Goal: Task Accomplishment & Management: Complete application form

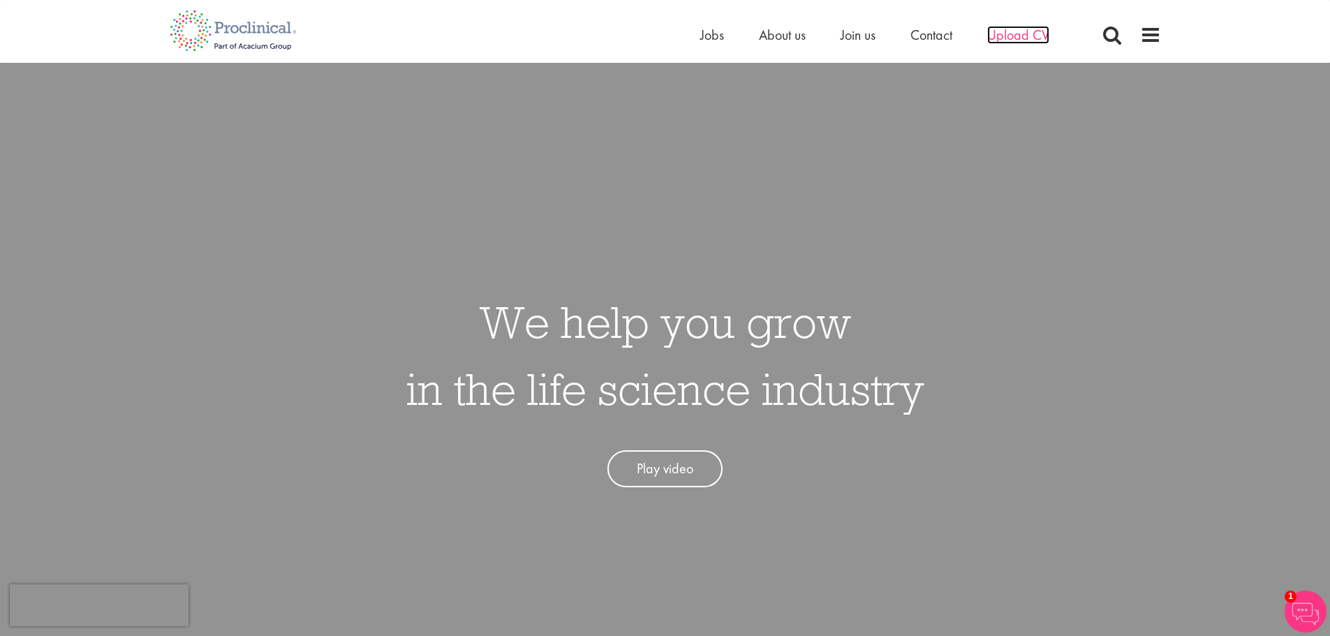
click at [1023, 32] on span "Upload CV" at bounding box center [1018, 35] width 62 height 18
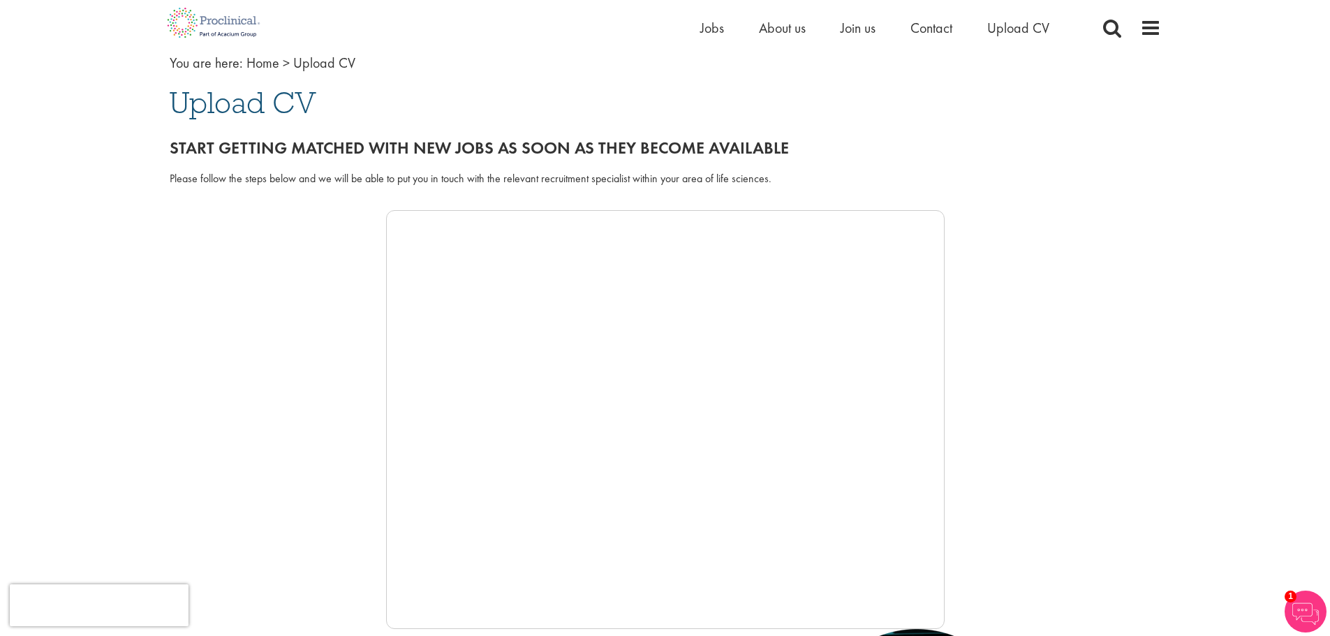
scroll to position [68, 0]
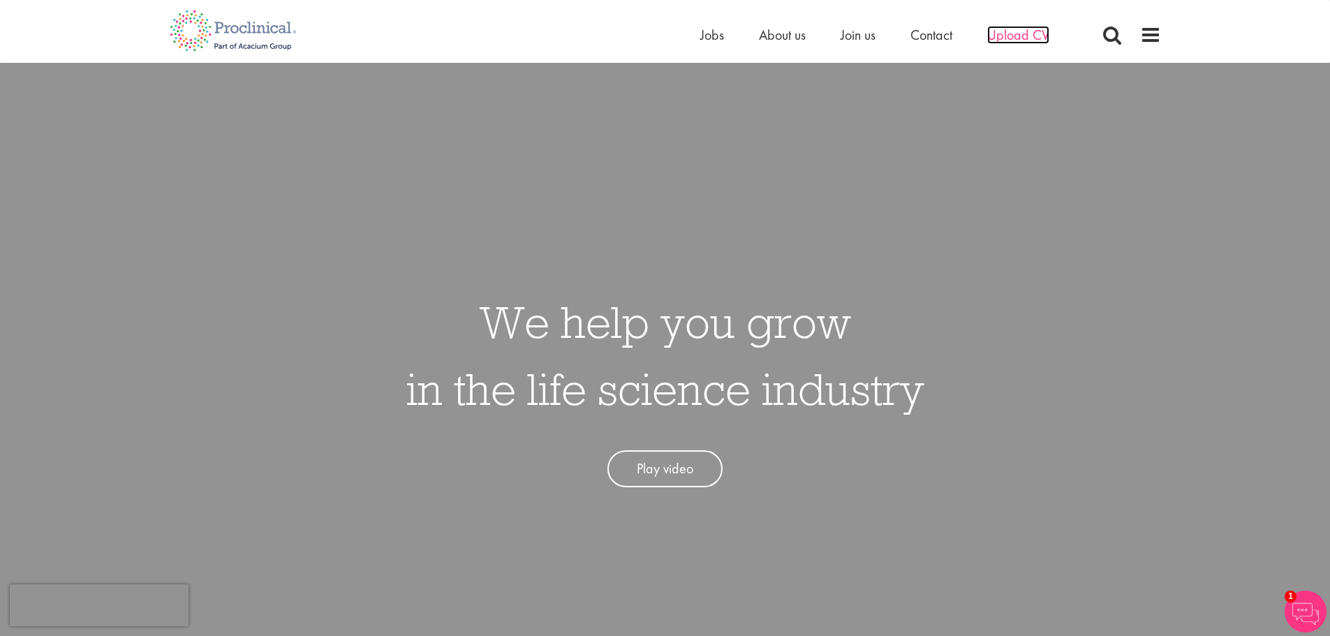
click at [1031, 40] on span "Upload CV" at bounding box center [1018, 35] width 62 height 18
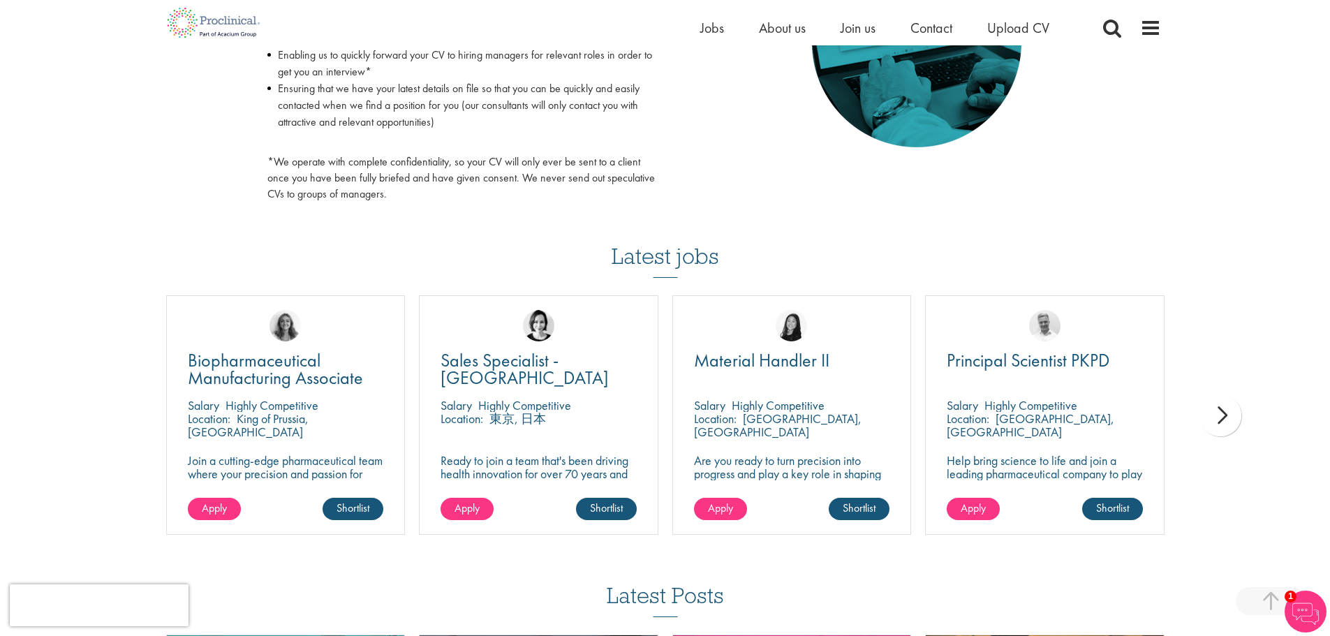
scroll to position [838, 0]
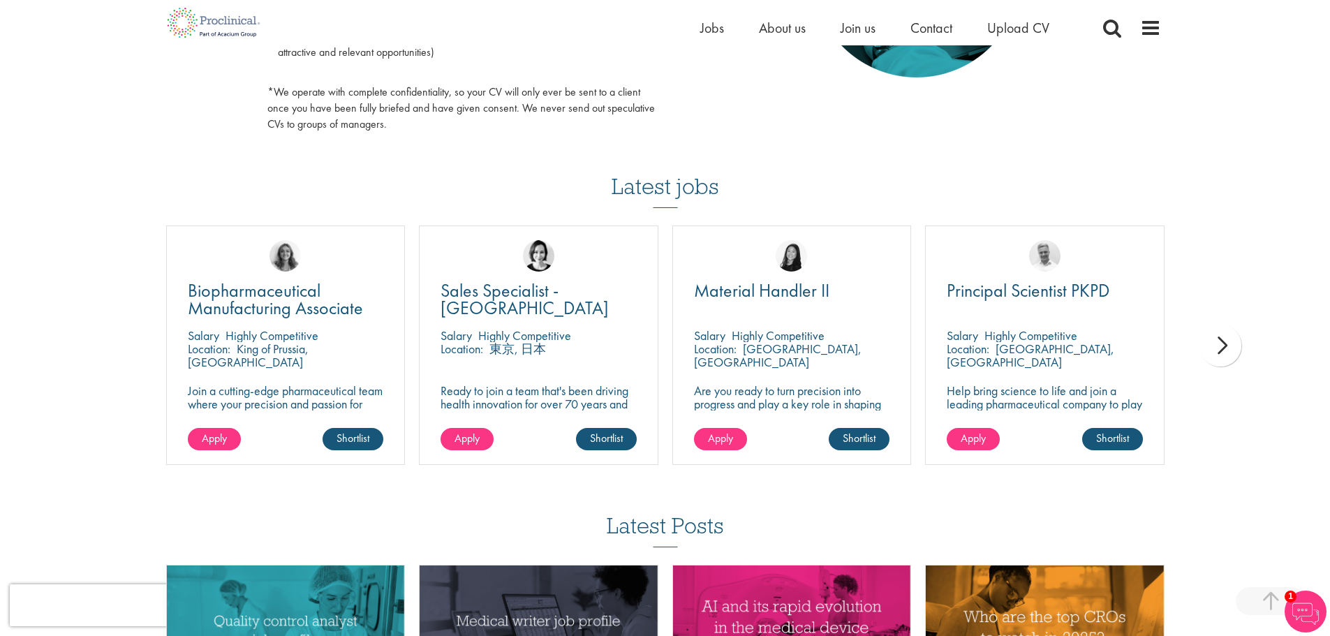
click at [1227, 343] on div "next" at bounding box center [1220, 346] width 42 height 42
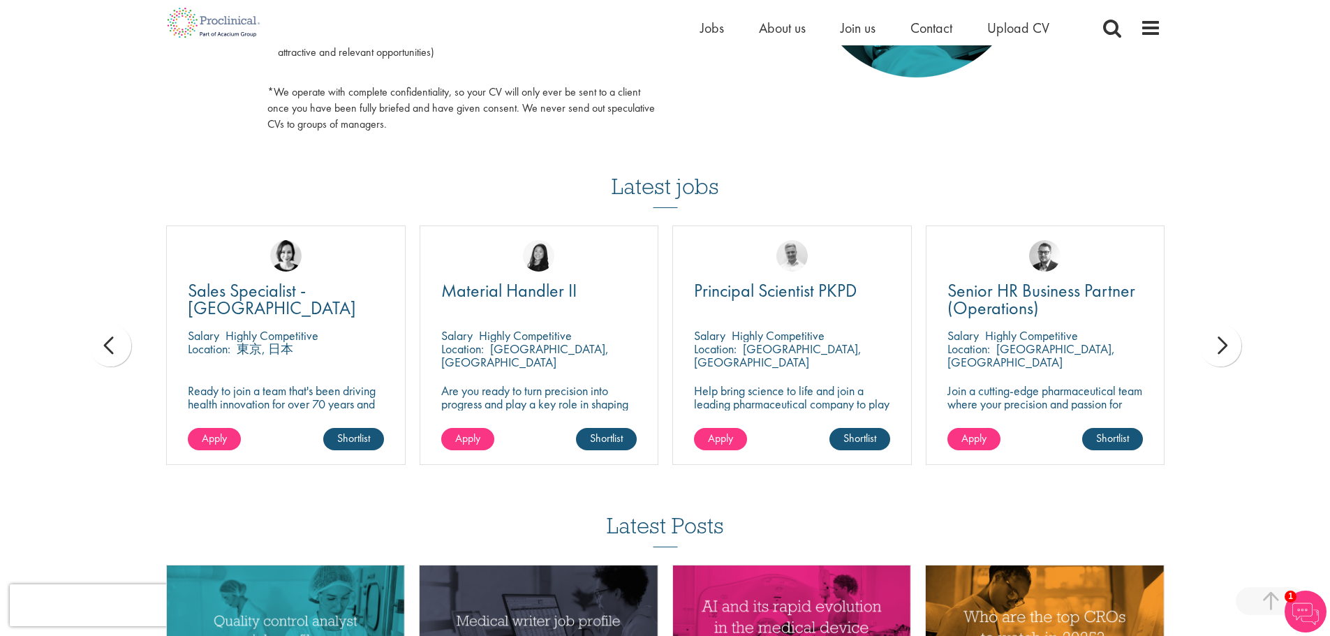
click at [1227, 343] on div "next" at bounding box center [1220, 346] width 42 height 42
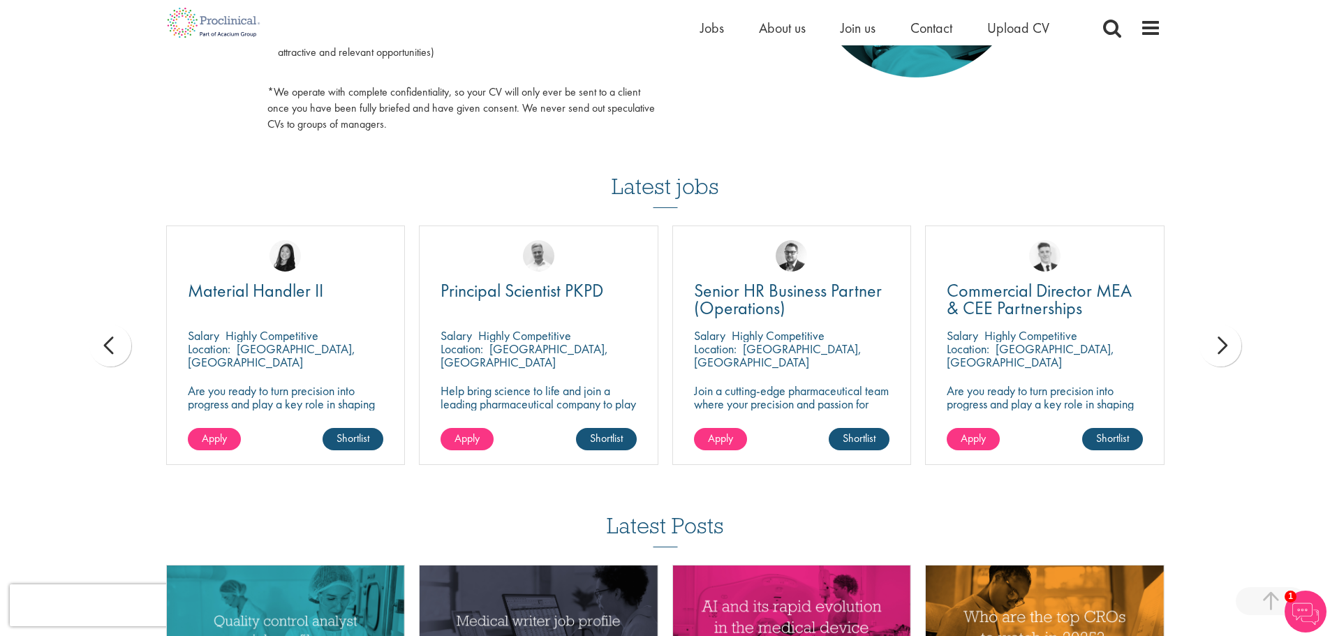
click at [1227, 343] on div "next" at bounding box center [1220, 346] width 42 height 42
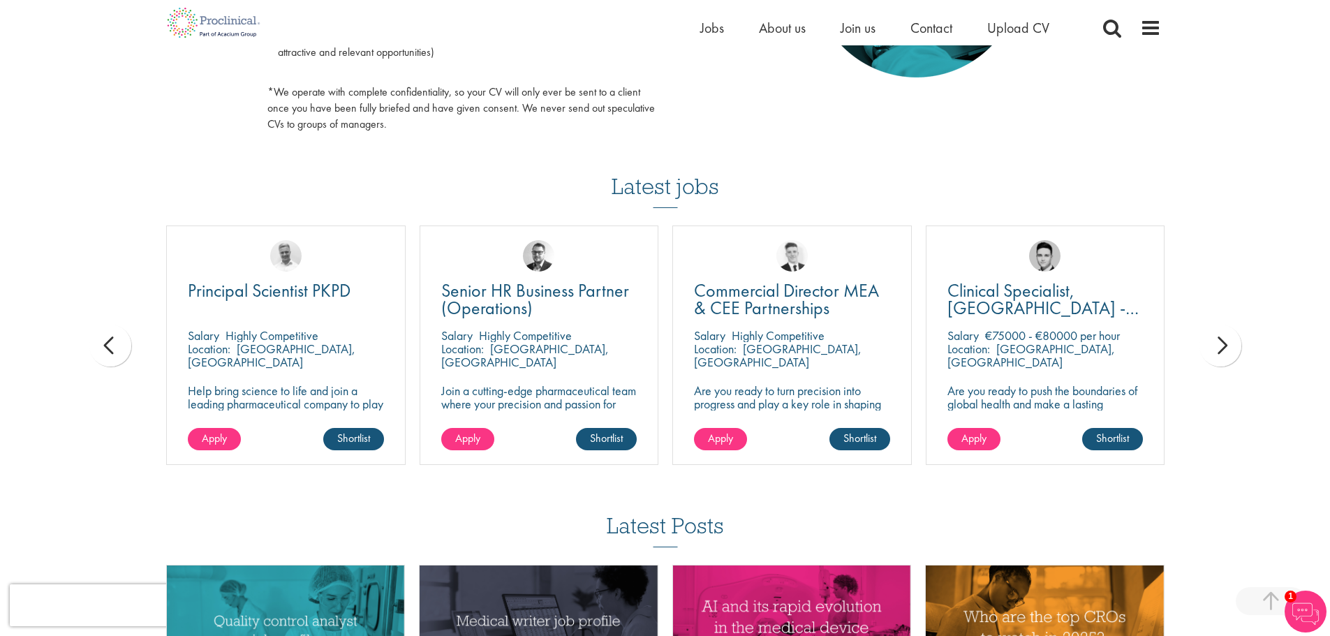
click at [1227, 343] on div "next" at bounding box center [1220, 346] width 42 height 42
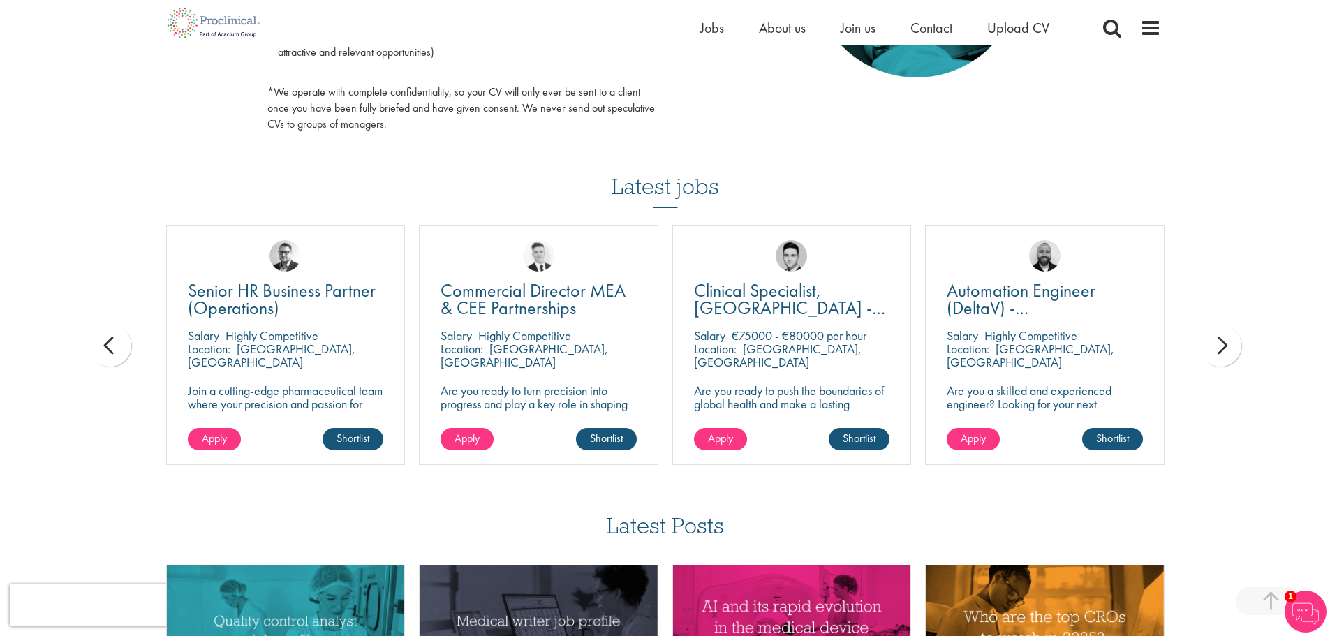
click at [1227, 343] on div "next" at bounding box center [1220, 346] width 42 height 42
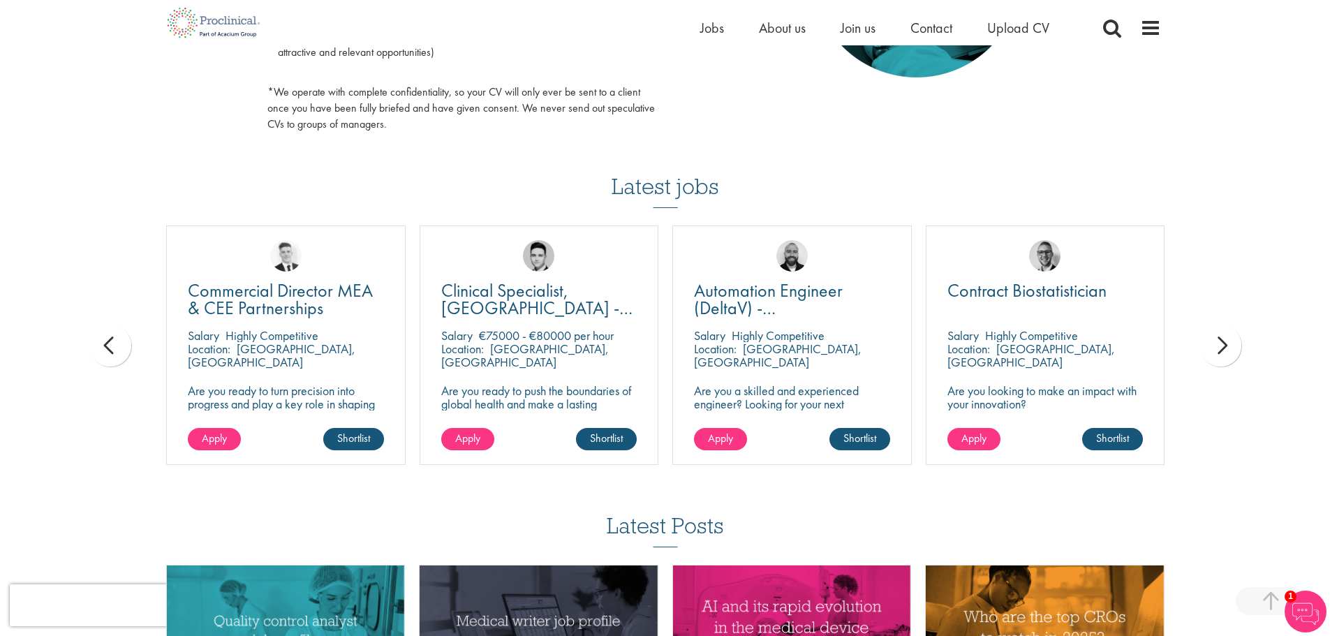
click at [1227, 343] on div "next" at bounding box center [1220, 346] width 42 height 42
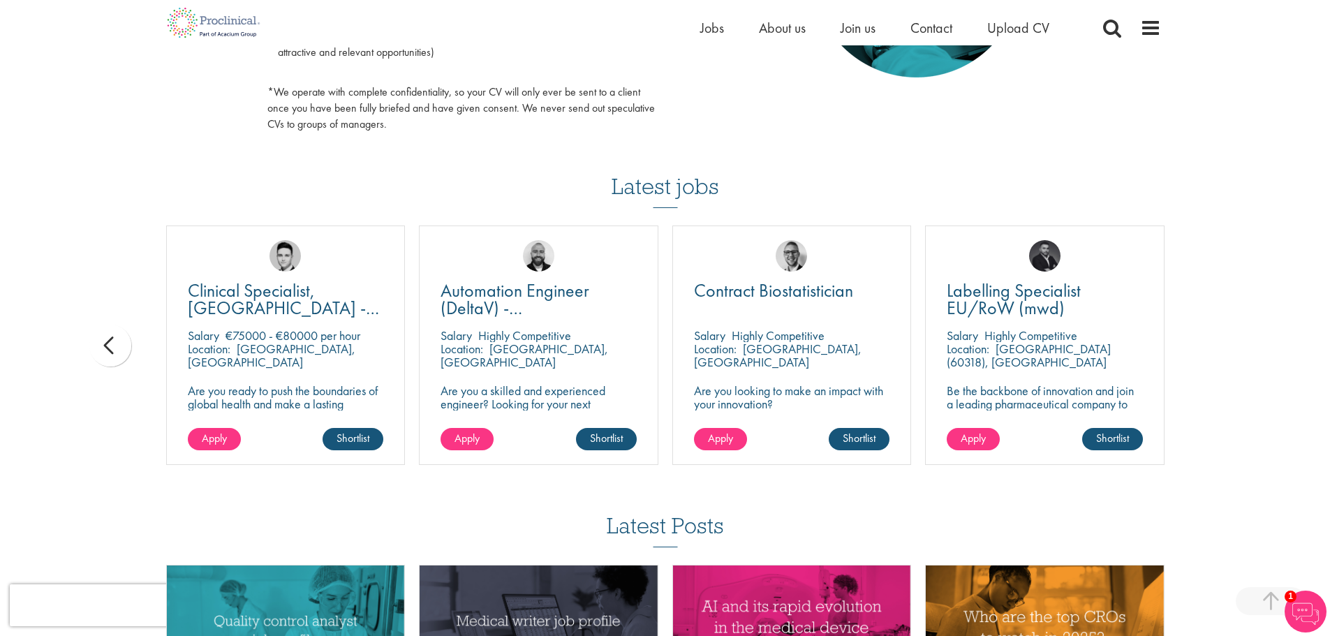
click at [1227, 343] on div "You are here: Home > Upload CV Upload CV Start getting matched with new jobs as…" at bounding box center [665, 10] width 1330 height 1696
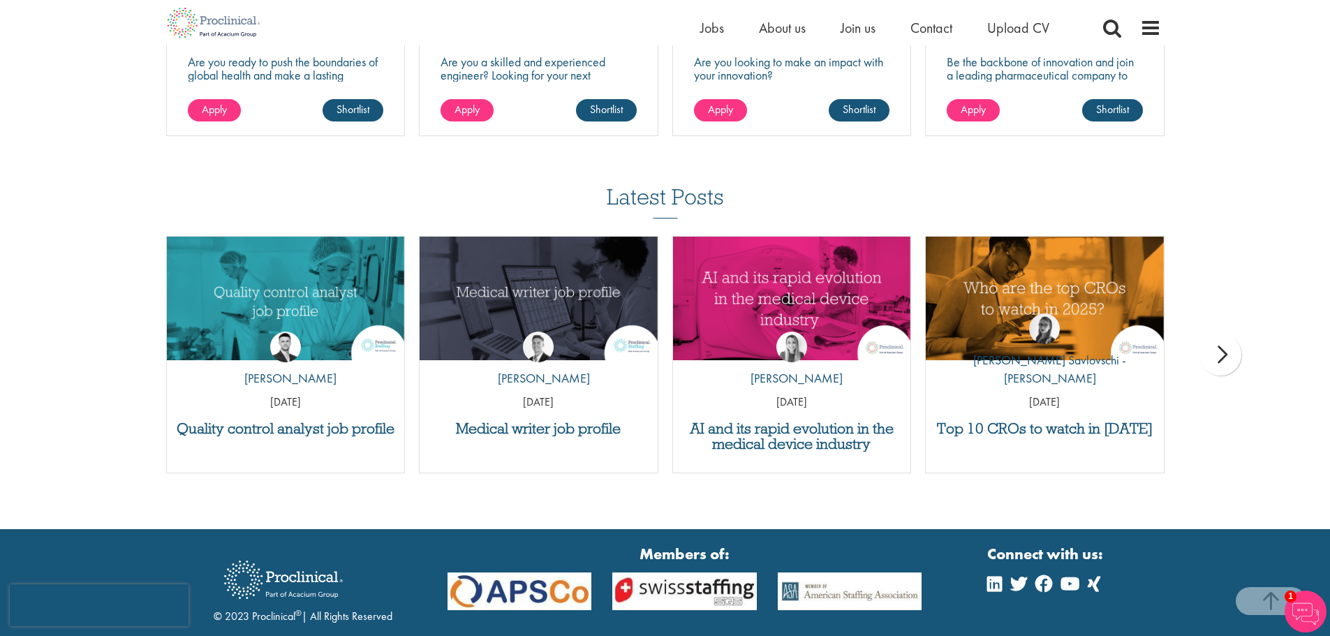
scroll to position [1187, 0]
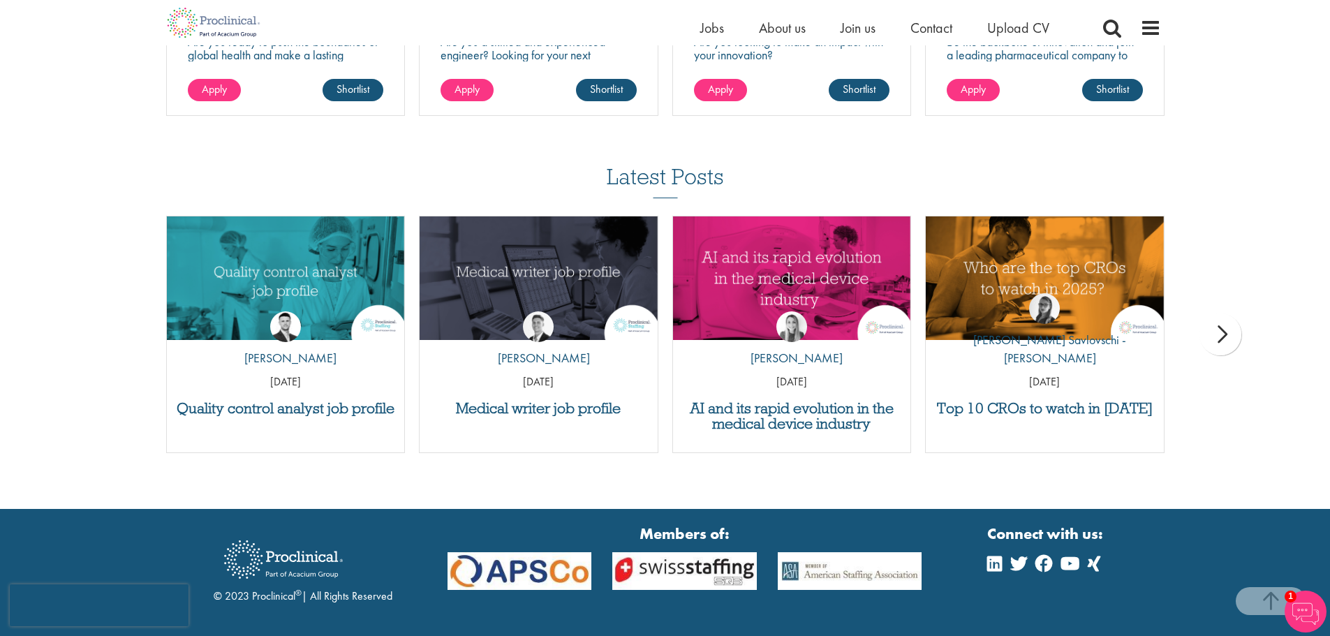
click at [1215, 332] on div "next" at bounding box center [1220, 334] width 42 height 42
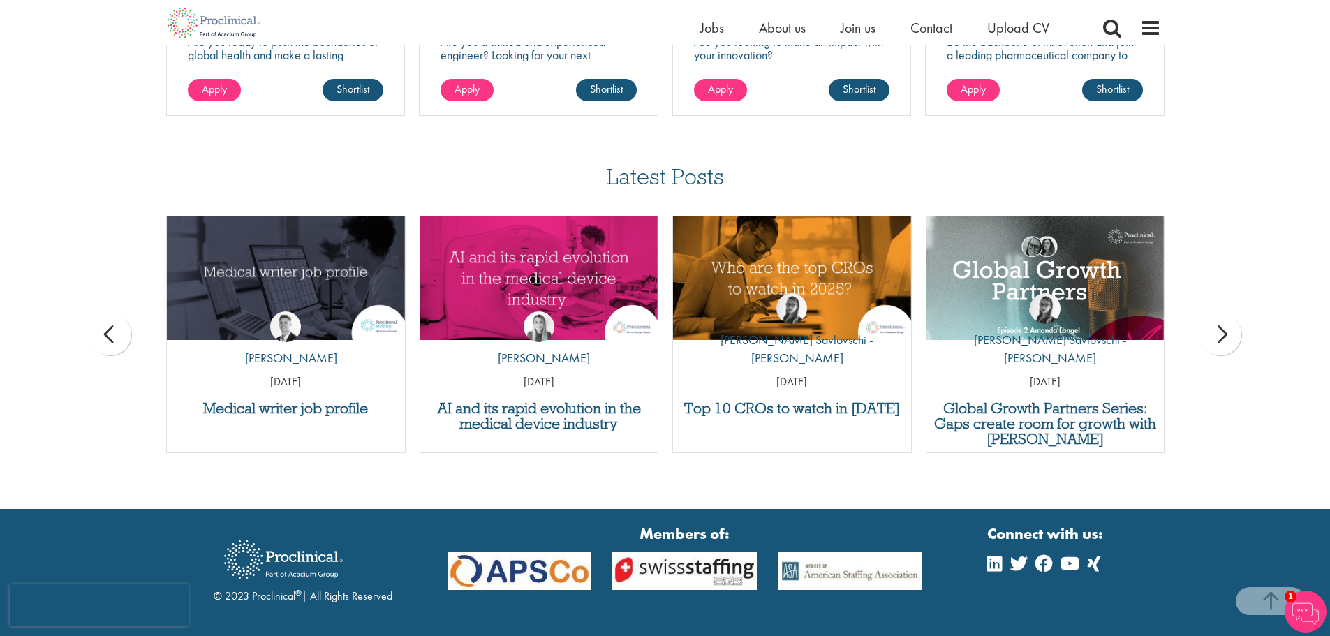
click at [1215, 332] on div "next" at bounding box center [1220, 334] width 42 height 42
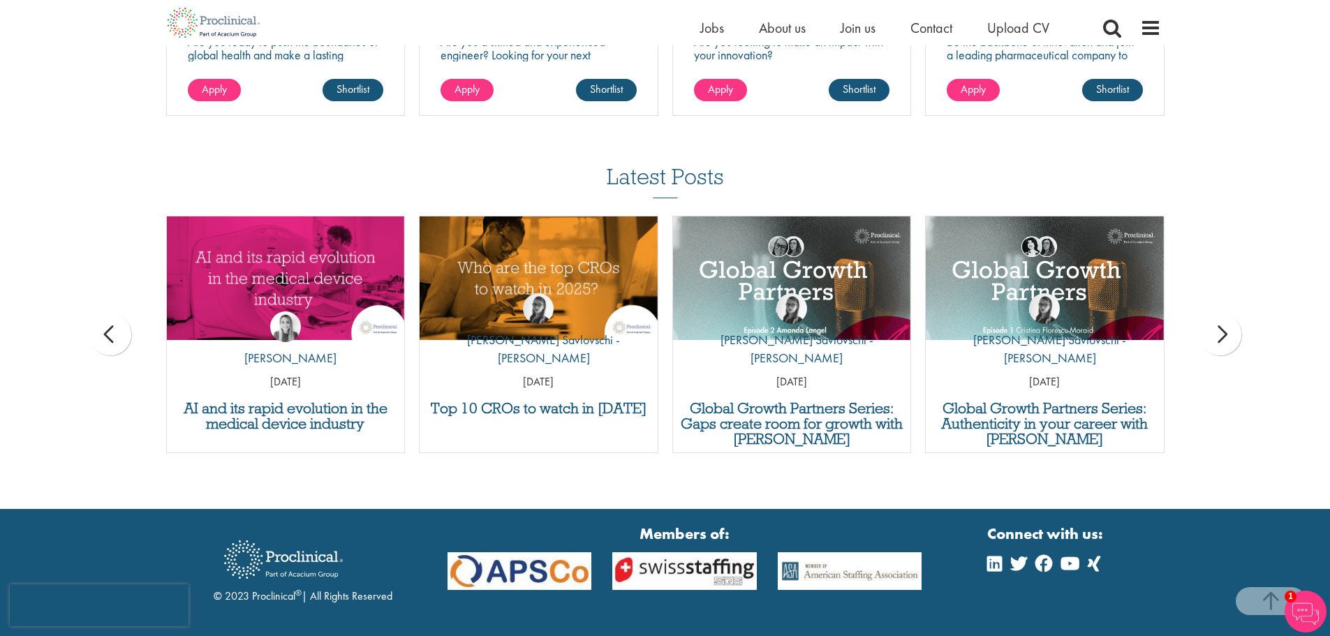
click at [1215, 332] on div "next" at bounding box center [1220, 334] width 42 height 42
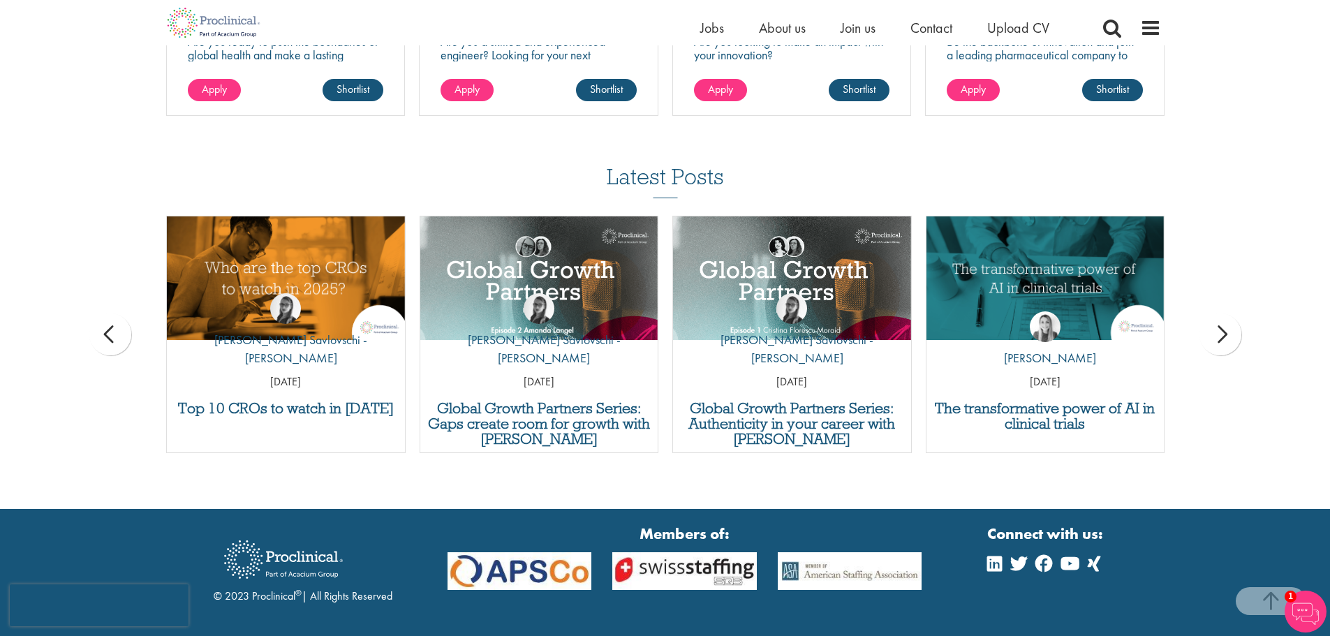
click at [1215, 332] on div "next" at bounding box center [1220, 334] width 42 height 42
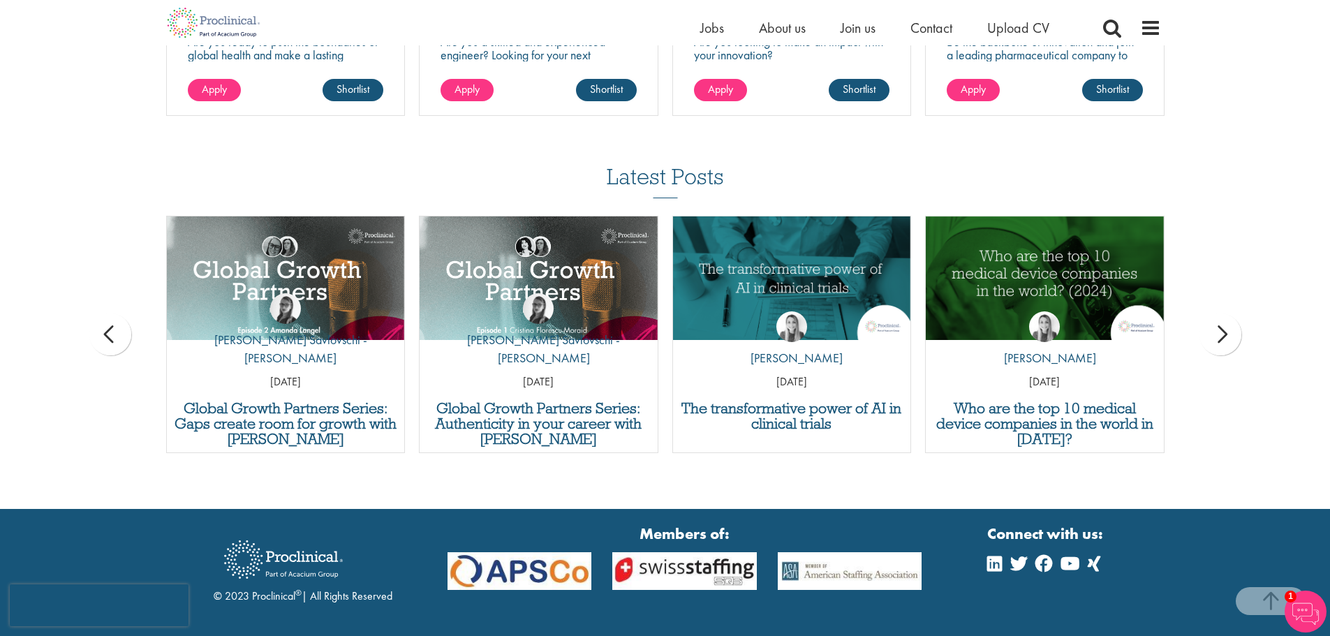
click at [1215, 332] on div "next" at bounding box center [1220, 334] width 42 height 42
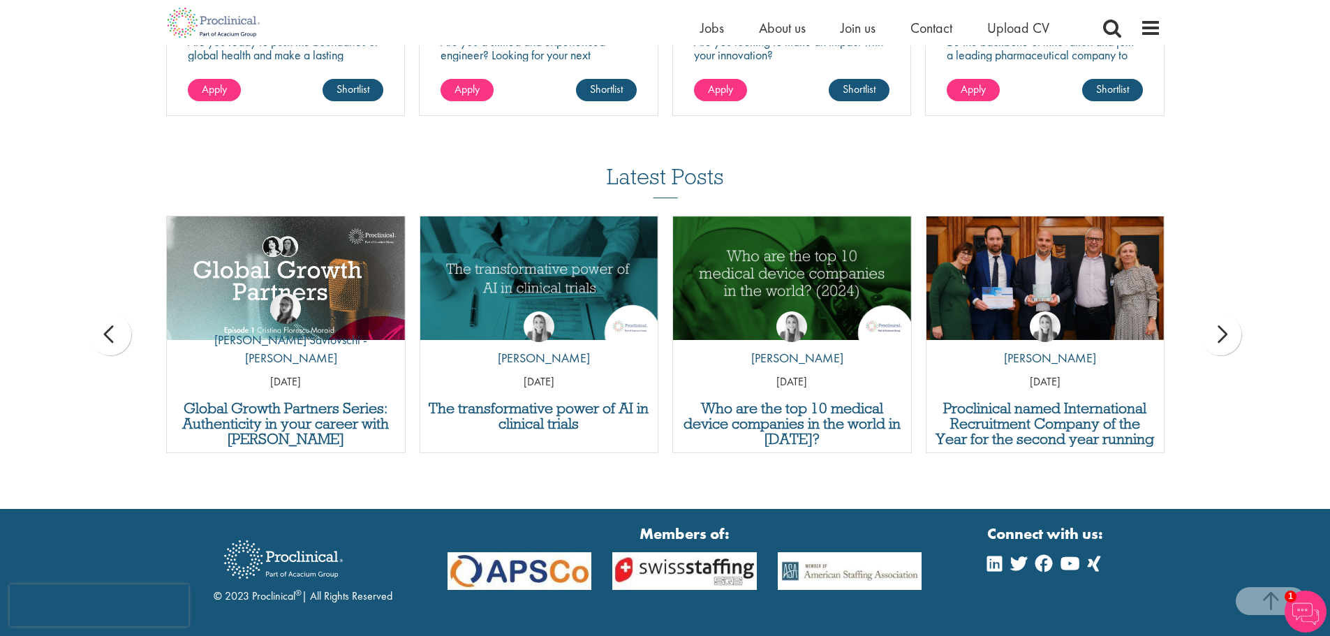
click at [1215, 332] on div "next" at bounding box center [1220, 334] width 42 height 42
